Goal: Check status: Check status

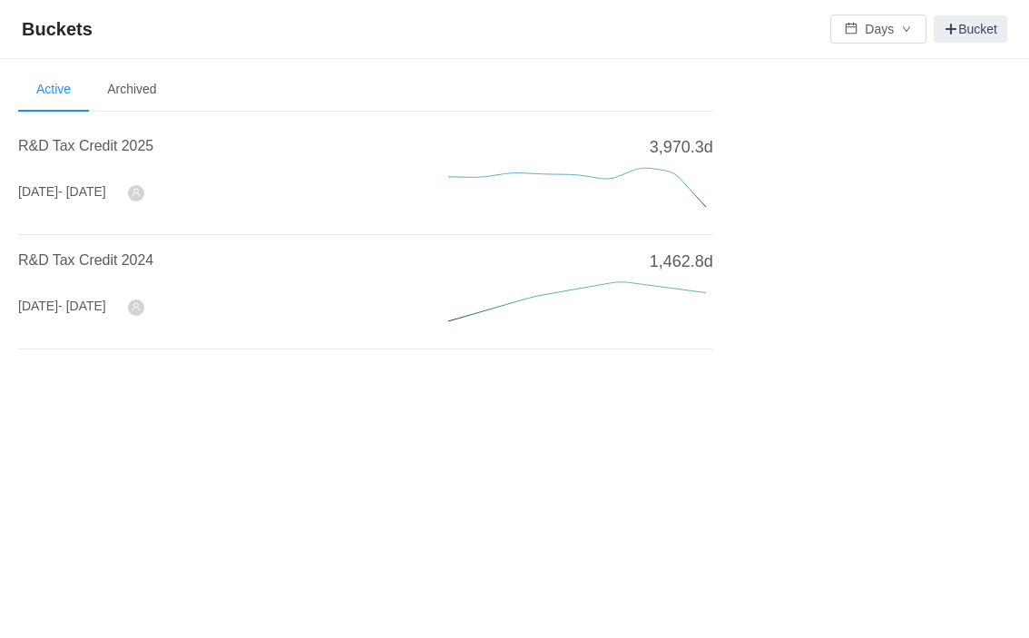
drag, startPoint x: 650, startPoint y: 260, endPoint x: 714, endPoint y: 259, distance: 64.5
click at [714, 259] on section "Welcome to Buckets! Use buckets to review and categorize time spent on work ite…" at bounding box center [514, 256] width 993 height 376
click at [761, 253] on section "Welcome to Buckets! Use buckets to review and categorize time spent on work ite…" at bounding box center [514, 256] width 993 height 376
drag, startPoint x: 647, startPoint y: 143, endPoint x: 793, endPoint y: 151, distance: 146.3
click at [793, 151] on section "Welcome to Buckets! Use buckets to review and categorize time spent on work ite…" at bounding box center [514, 256] width 993 height 376
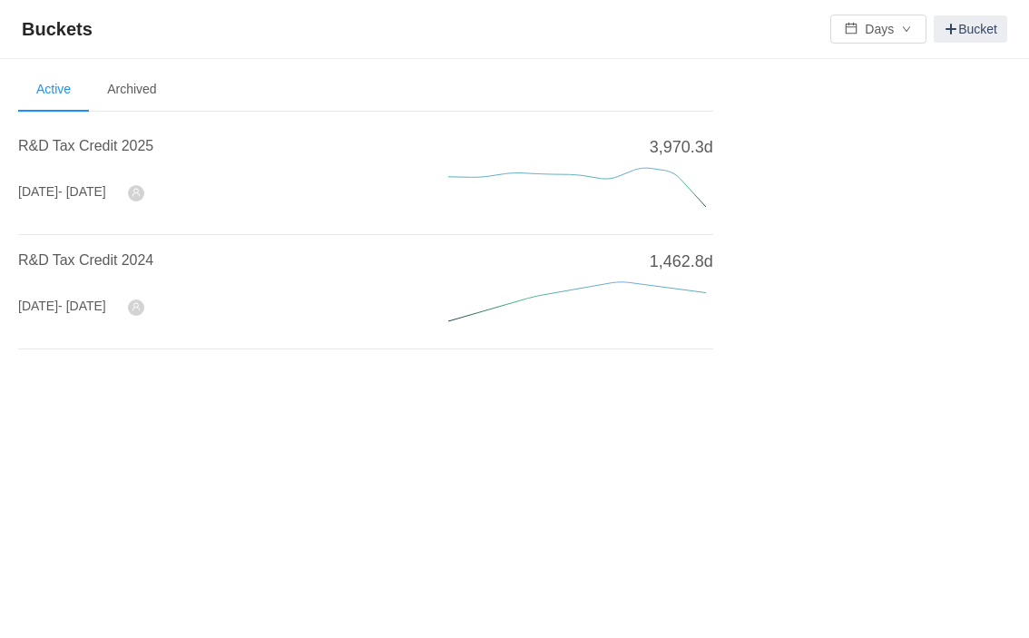
click at [793, 152] on section "Welcome to Buckets! Use buckets to review and categorize time spent on work ite…" at bounding box center [514, 256] width 993 height 376
click at [365, 160] on div "R&D Tax Credit 2025" at bounding box center [211, 151] width 387 height 33
click at [70, 138] on span "R&D Tax Credit 2025" at bounding box center [85, 145] width 135 height 15
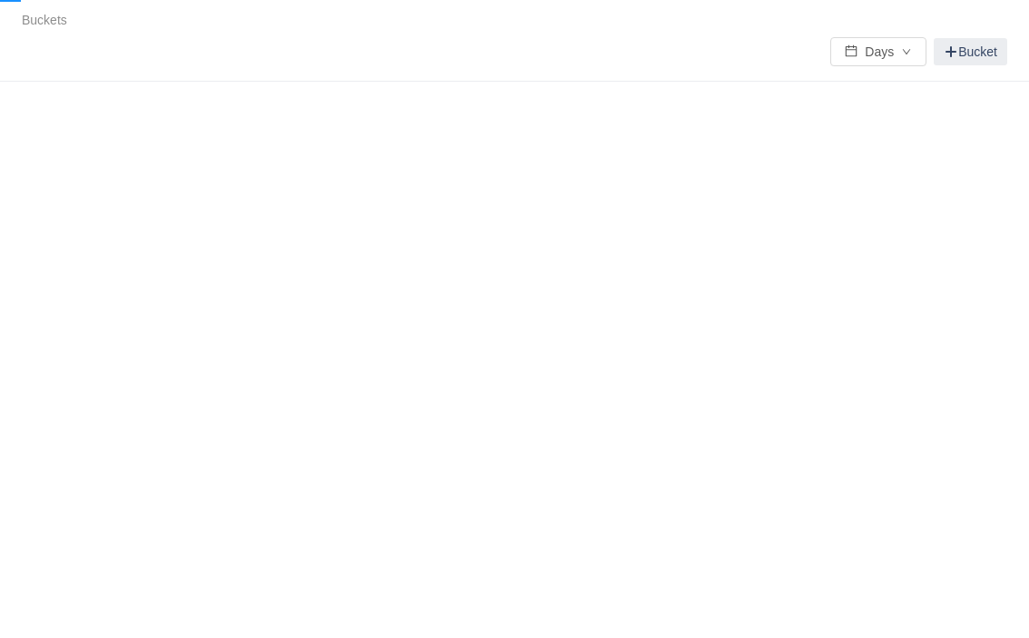
click at [115, 137] on div "Buckets / / Days Bucket Summary Review Scope Categories Audit Log Looks too emp…" at bounding box center [514, 319] width 1029 height 638
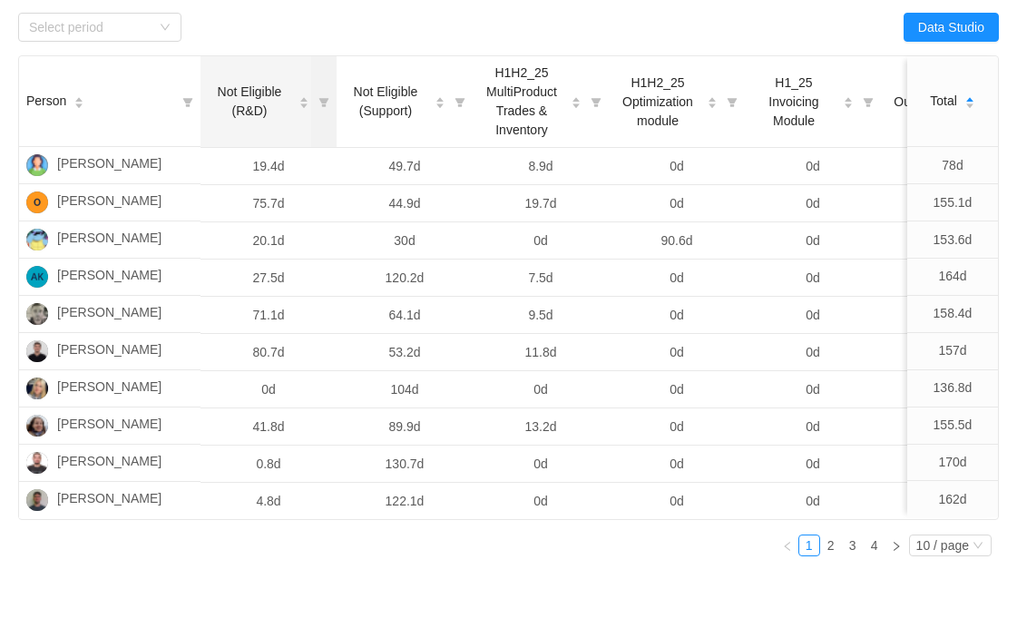
scroll to position [329, 0]
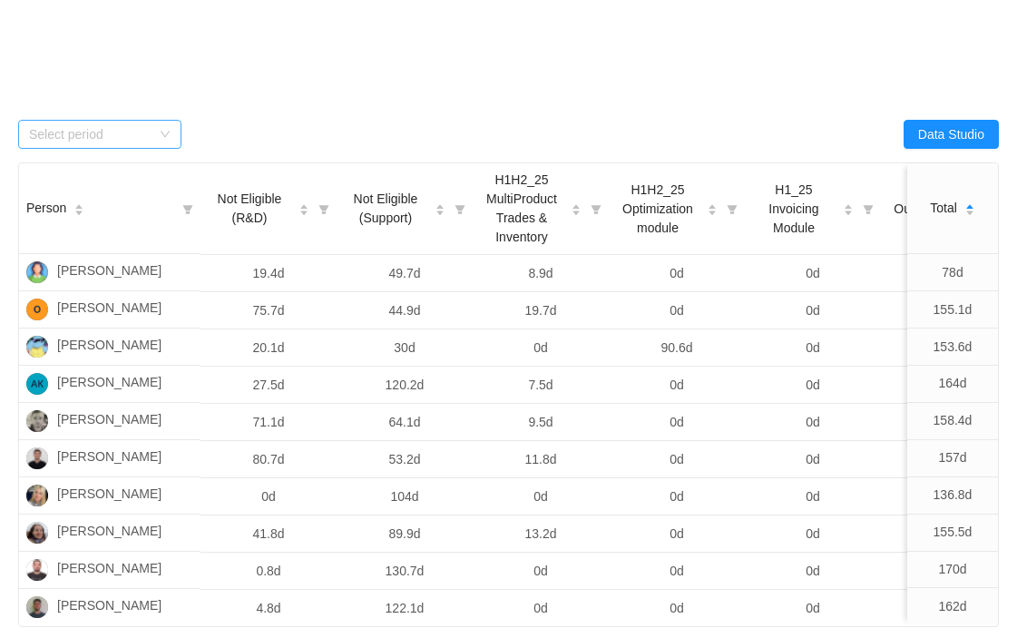
click at [144, 140] on div "Select period" at bounding box center [90, 134] width 122 height 18
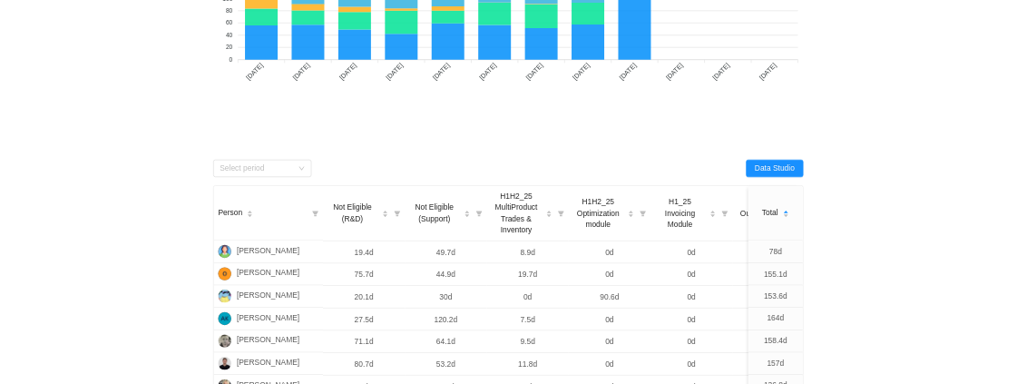
scroll to position [0, 0]
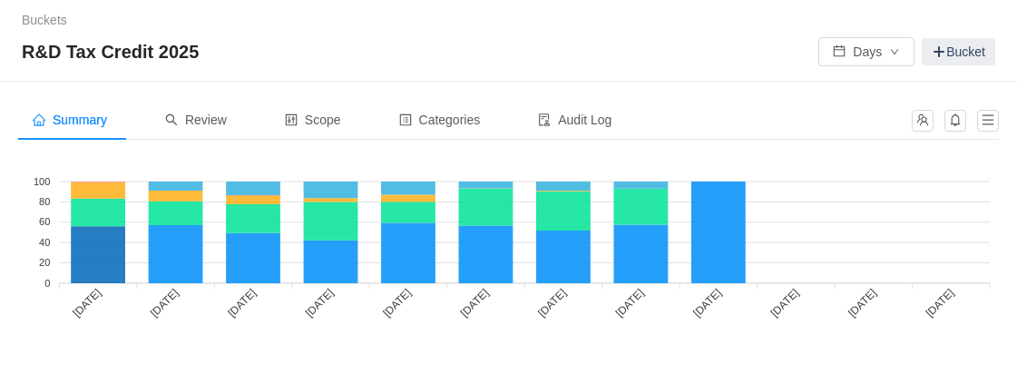
click at [99, 181] on icon at bounding box center [98, 181] width 54 height 1
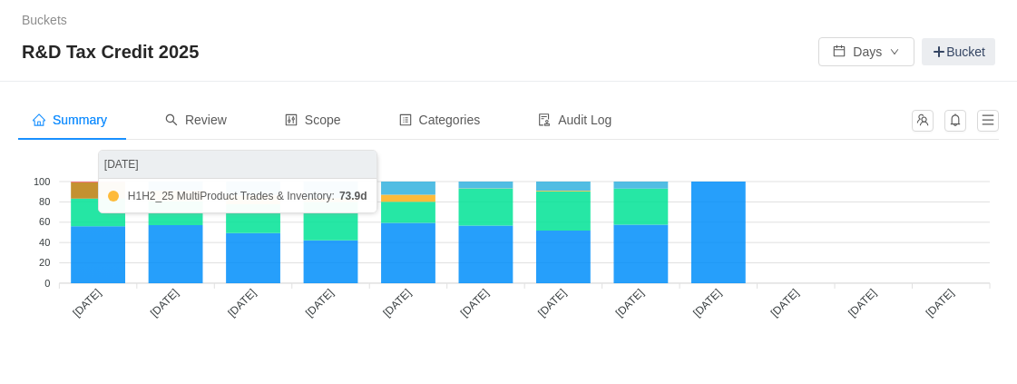
click at [99, 190] on icon at bounding box center [98, 190] width 54 height 16
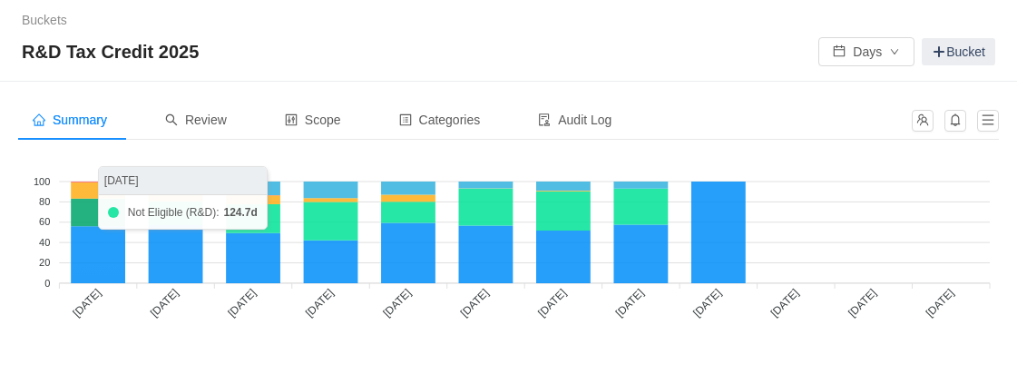
click at [96, 223] on icon at bounding box center [98, 212] width 54 height 27
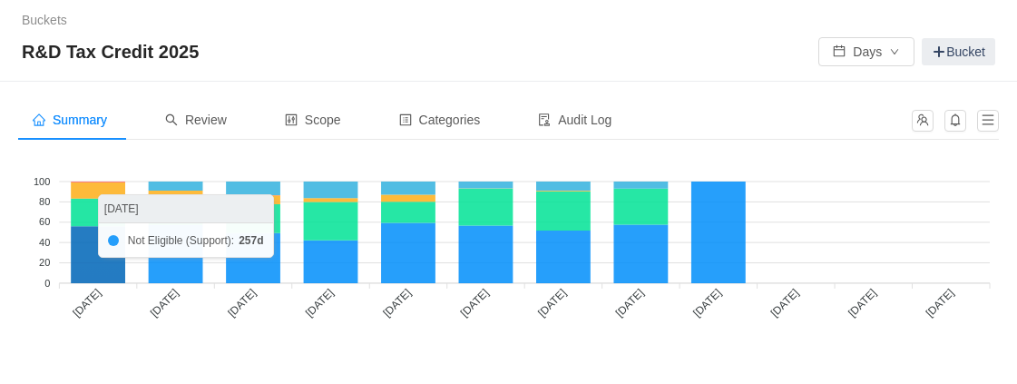
click at [93, 239] on icon at bounding box center [98, 254] width 54 height 57
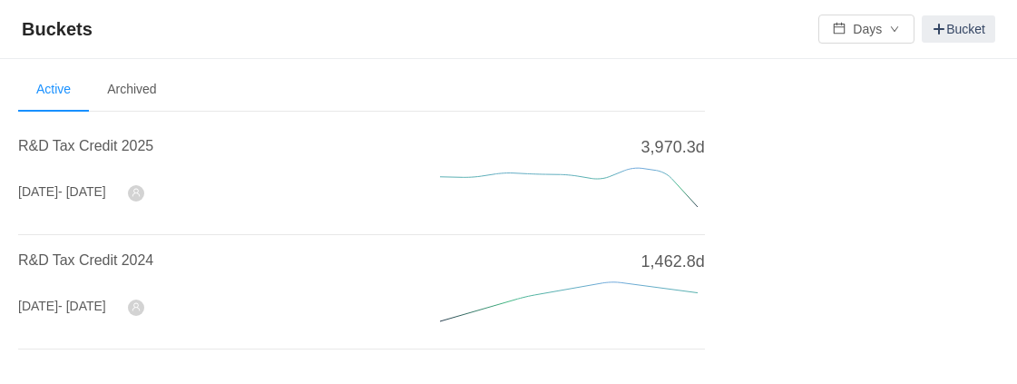
click at [93, 130] on li "R&D Tax Credit 2025 [DATE] - [DATE] 3,970.3d" at bounding box center [361, 178] width 687 height 114
click at [98, 139] on span "R&D Tax Credit 2025" at bounding box center [85, 145] width 135 height 15
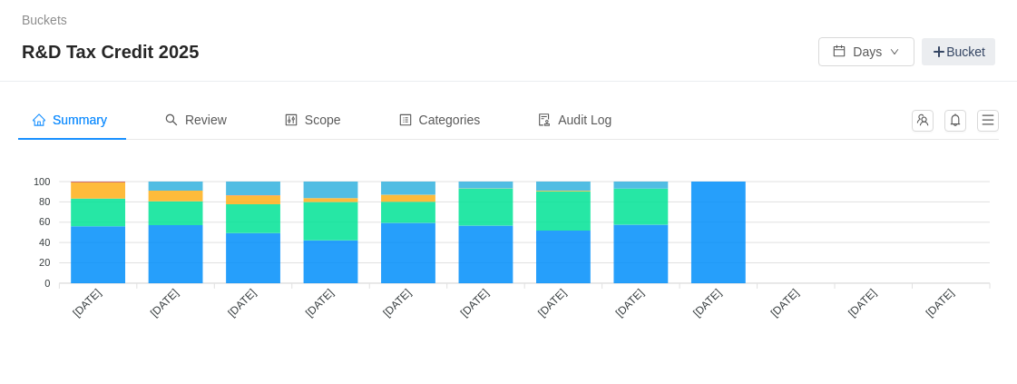
click at [86, 181] on icon at bounding box center [98, 181] width 54 height 1
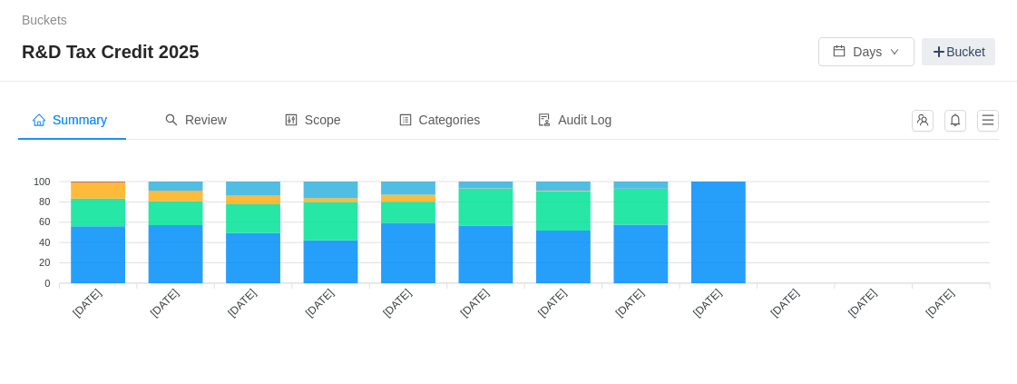
click at [86, 181] on icon at bounding box center [98, 181] width 54 height 1
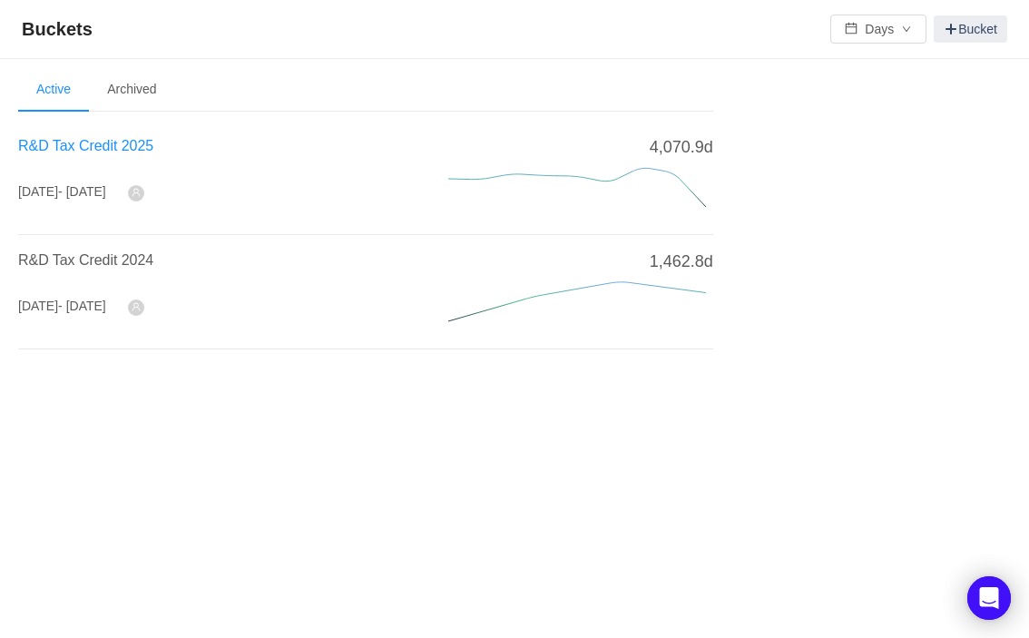
click at [121, 152] on span "R&D Tax Credit 2025" at bounding box center [85, 145] width 135 height 15
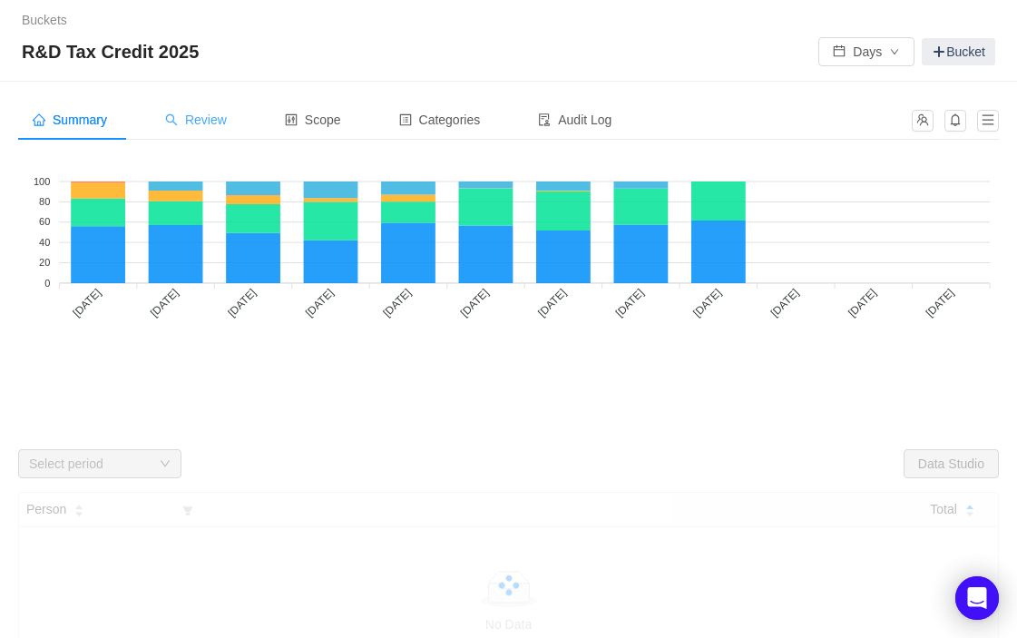
click at [211, 129] on div "Review" at bounding box center [196, 120] width 91 height 41
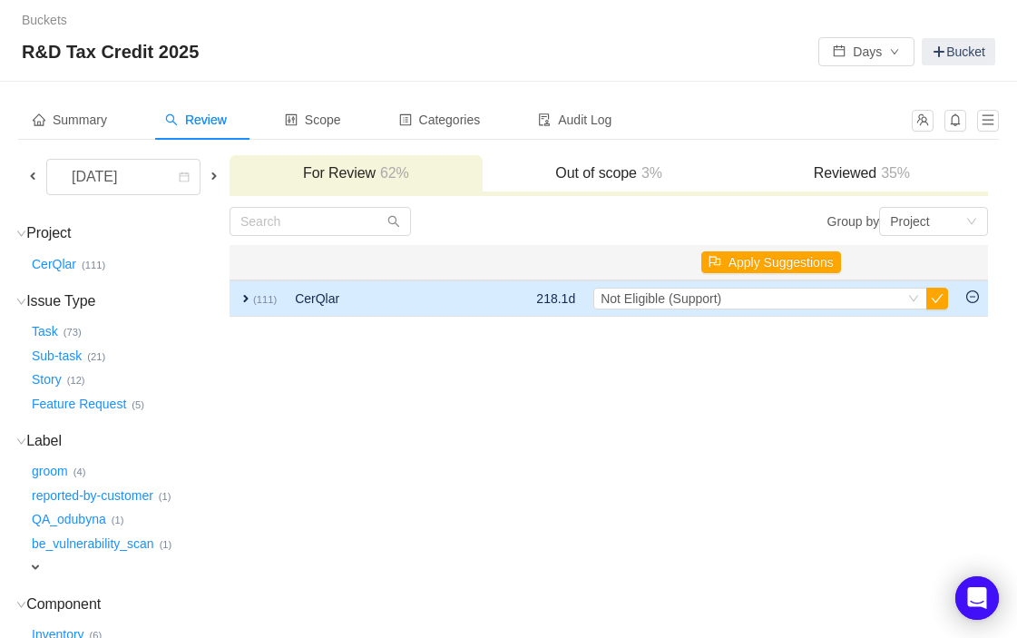
click at [253, 297] on span "expand" at bounding box center [246, 298] width 15 height 15
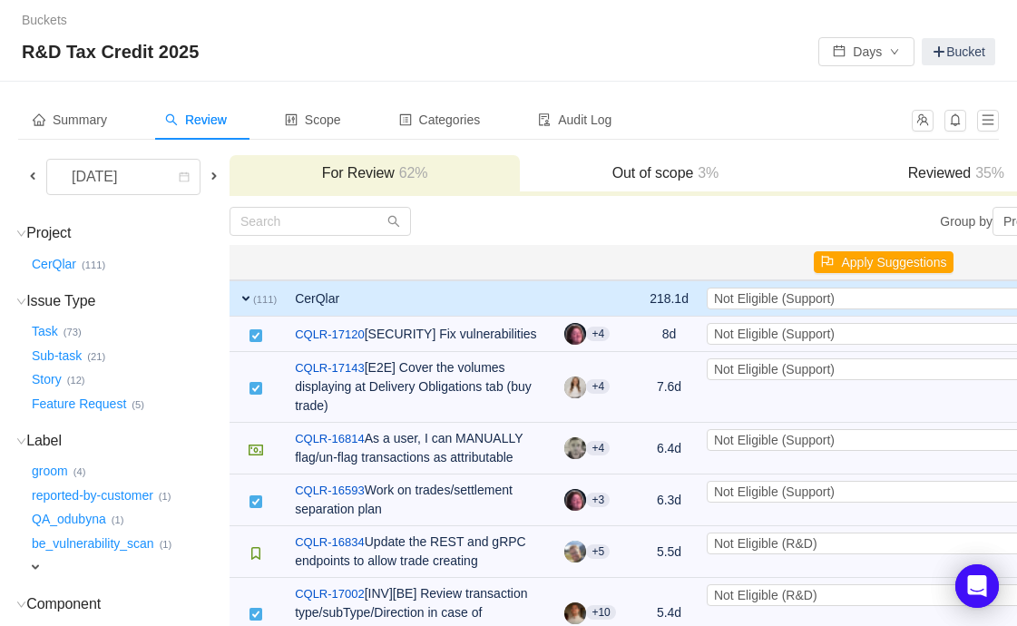
click at [253, 299] on span "expand" at bounding box center [246, 298] width 15 height 15
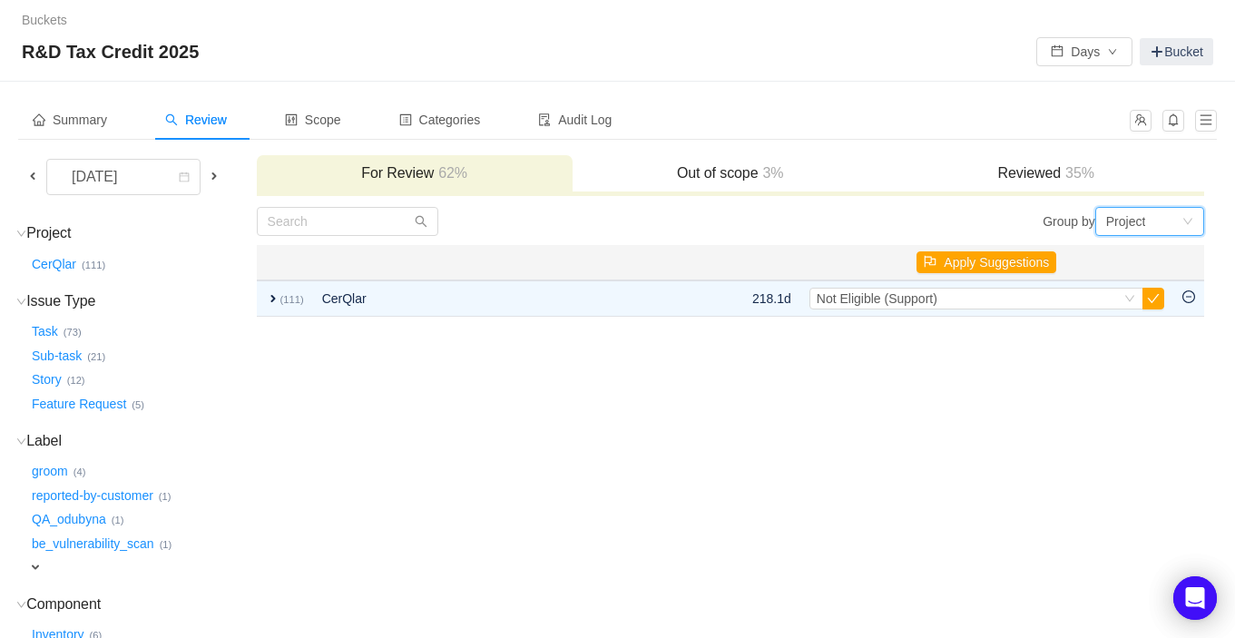
click at [1028, 213] on div "Project" at bounding box center [1149, 221] width 109 height 29
click at [1028, 364] on li "Version" at bounding box center [1148, 372] width 109 height 29
click at [1028, 230] on div "Version" at bounding box center [1127, 221] width 43 height 27
click at [1028, 336] on li "Issue Type" at bounding box center [1148, 342] width 109 height 29
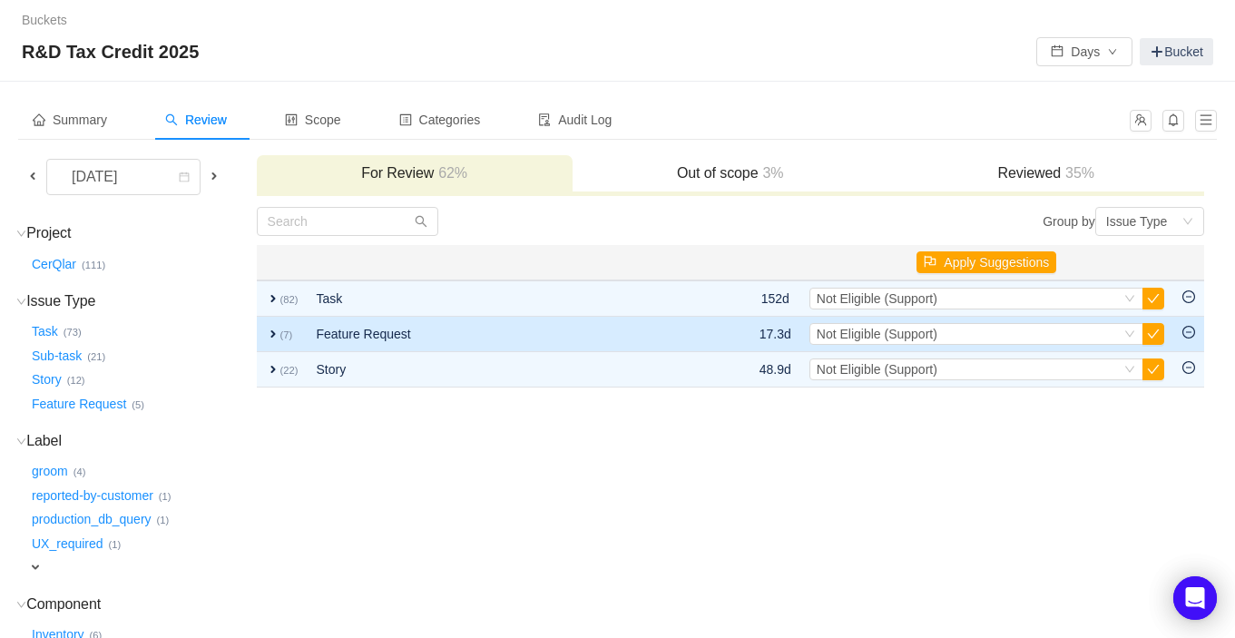
click at [273, 335] on span "expand" at bounding box center [273, 334] width 15 height 15
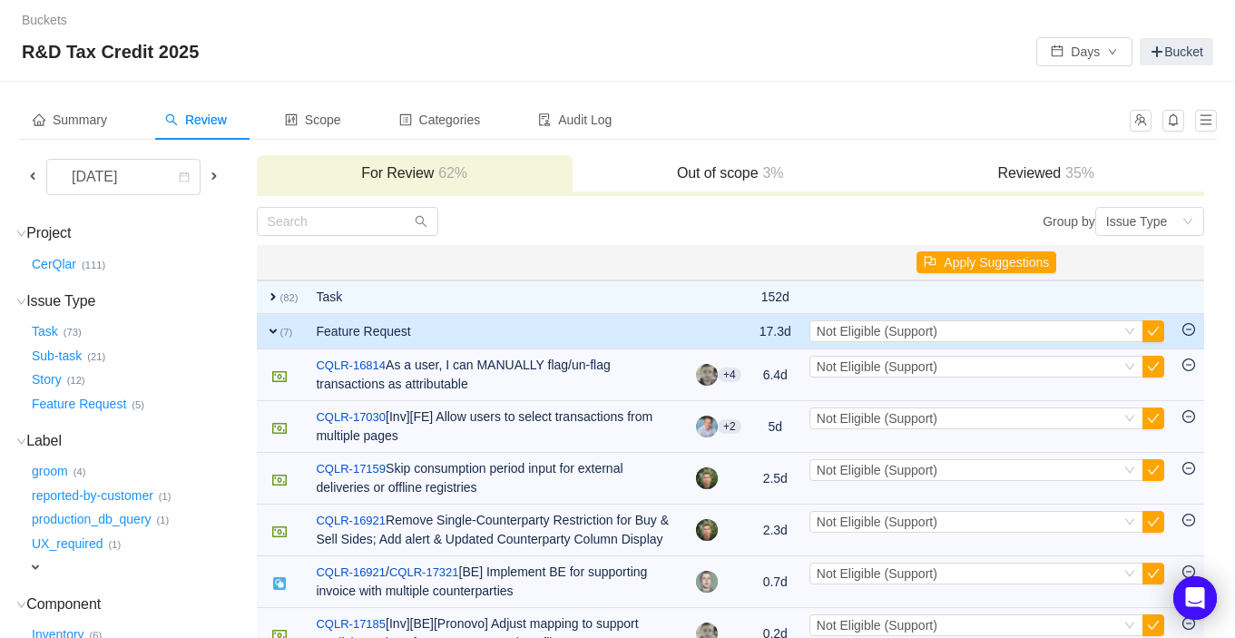
click at [273, 335] on span "expand" at bounding box center [273, 331] width 15 height 15
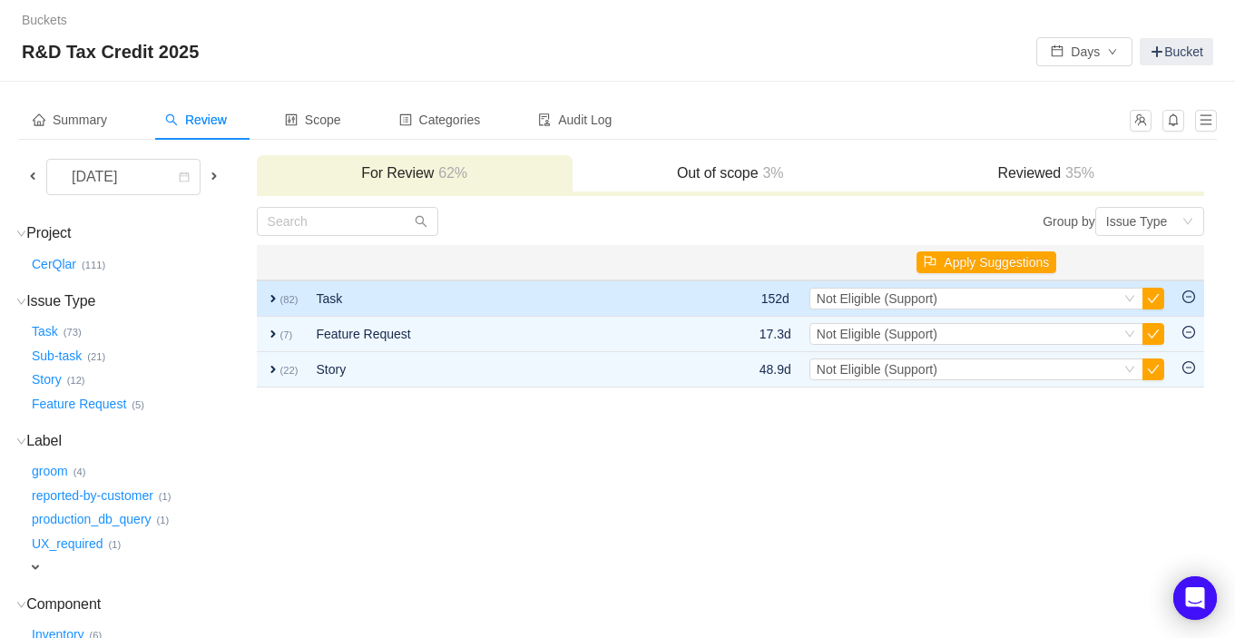
click at [272, 308] on td "expand (82)" at bounding box center [282, 298] width 51 height 36
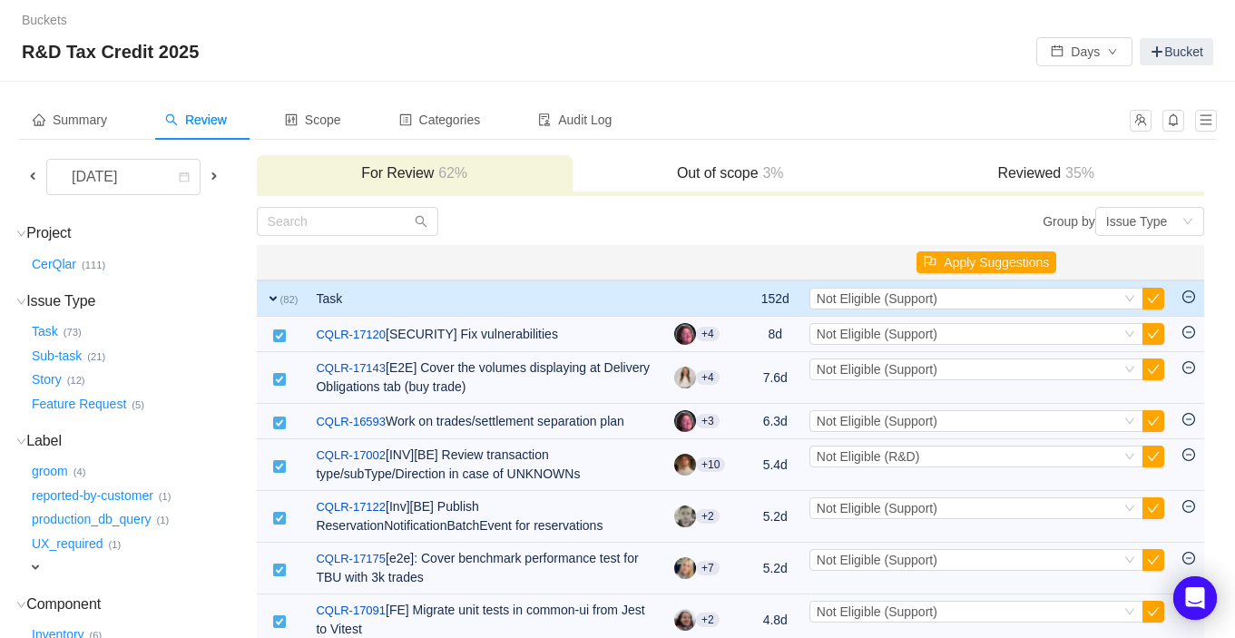
click at [270, 303] on span "expand" at bounding box center [273, 298] width 15 height 15
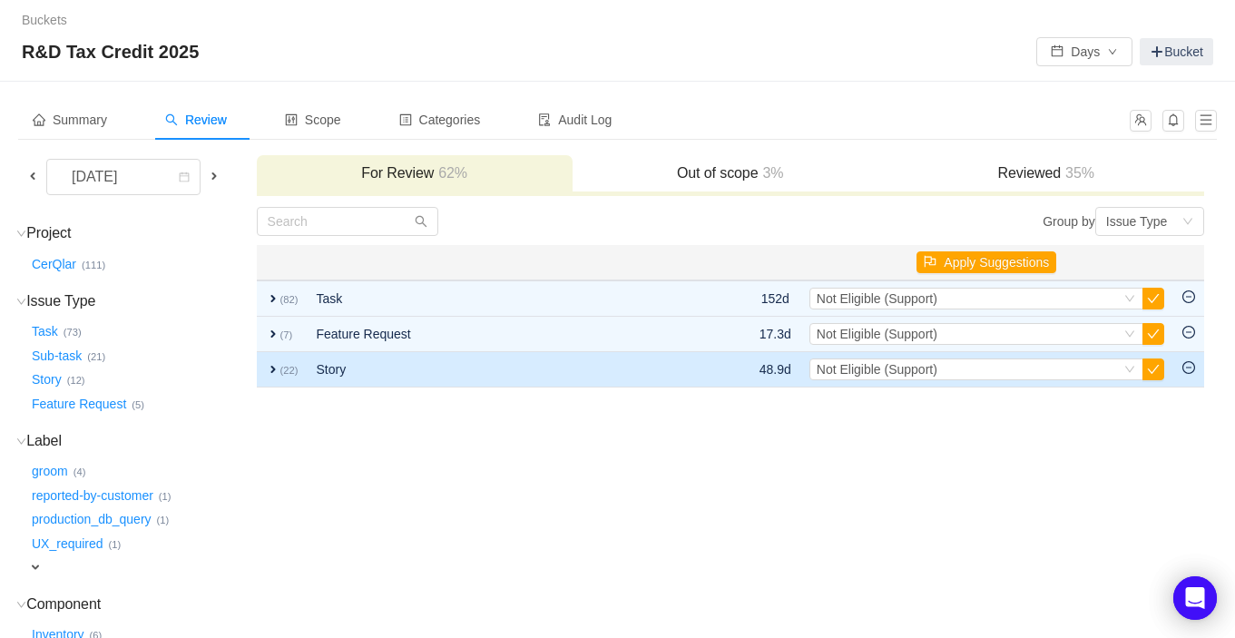
click at [282, 368] on small "(22)" at bounding box center [289, 370] width 18 height 11
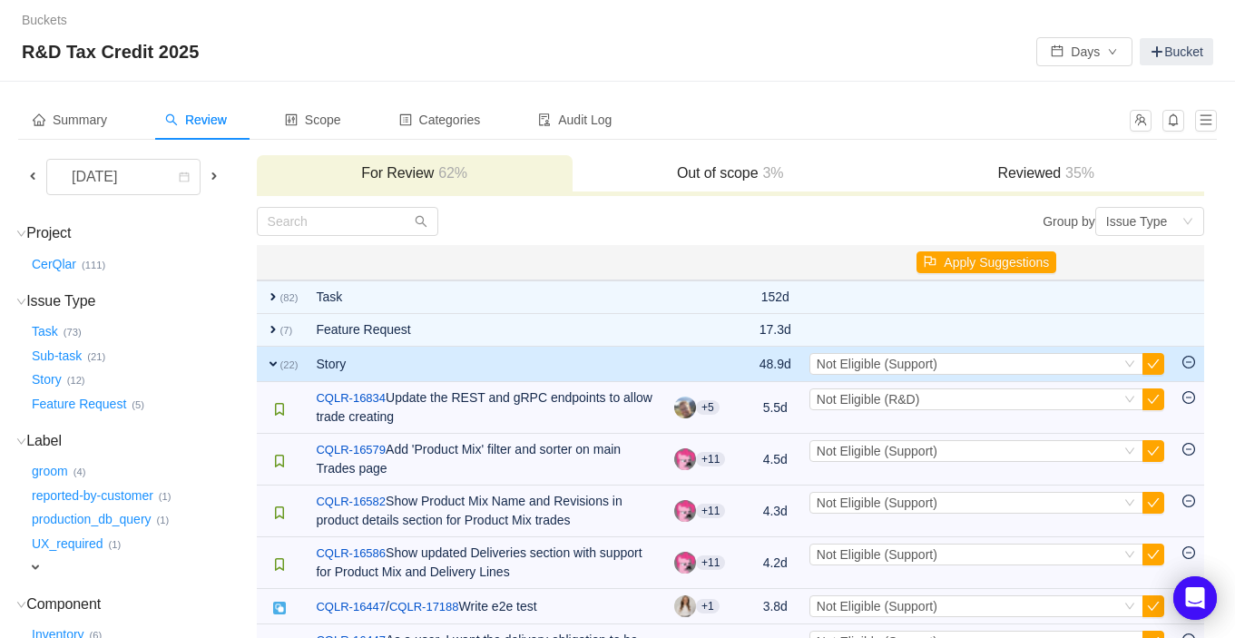
click at [276, 367] on span "expand" at bounding box center [273, 364] width 15 height 15
